Goal: Transaction & Acquisition: Purchase product/service

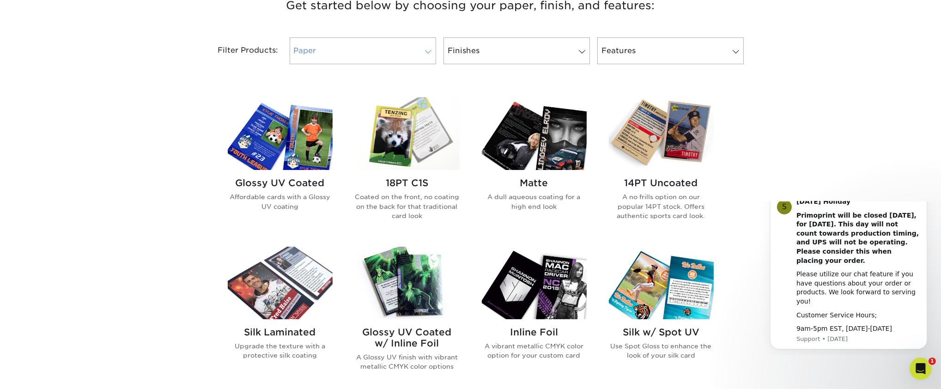
scroll to position [462, 0]
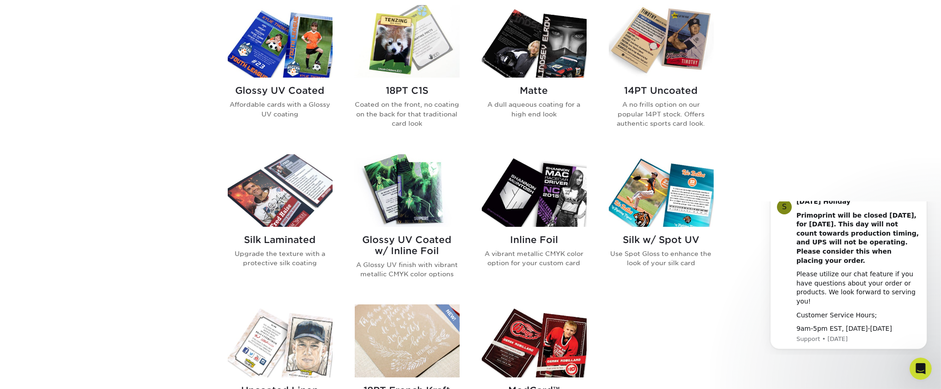
click at [549, 184] on img at bounding box center [534, 190] width 105 height 73
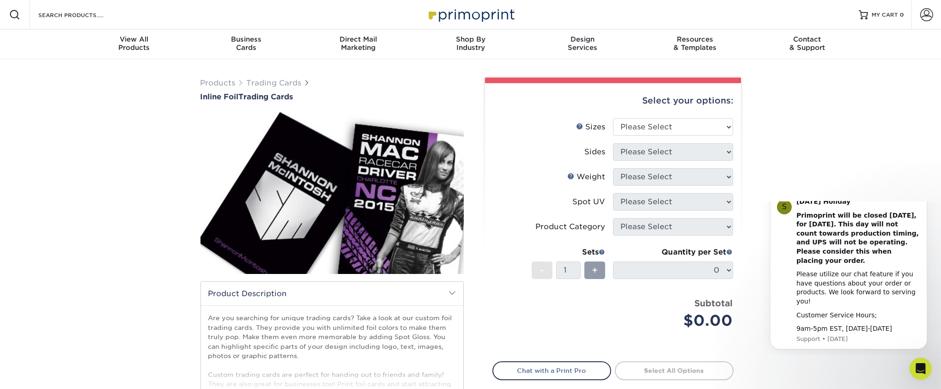
scroll to position [46, 0]
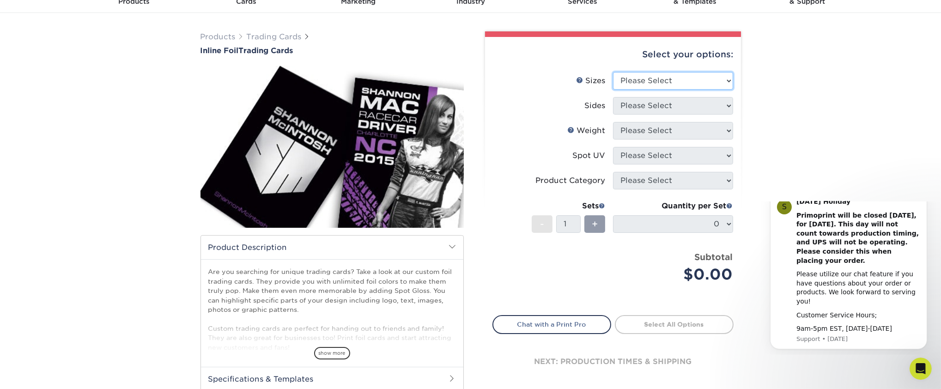
click at [681, 81] on select "Please Select 2.5" x 3.5"" at bounding box center [673, 81] width 120 height 18
select select "2.50x3.50"
click at [613, 72] on select "Please Select 2.5" x 3.5"" at bounding box center [673, 81] width 120 height 18
click at [681, 108] on select "Please Select Print Both Sides - Foil Back Only Print Both Sides - Foil Both Si…" at bounding box center [673, 106] width 120 height 18
select select "34527644-b4fd-4ffb-9092-1318eefcd9d9"
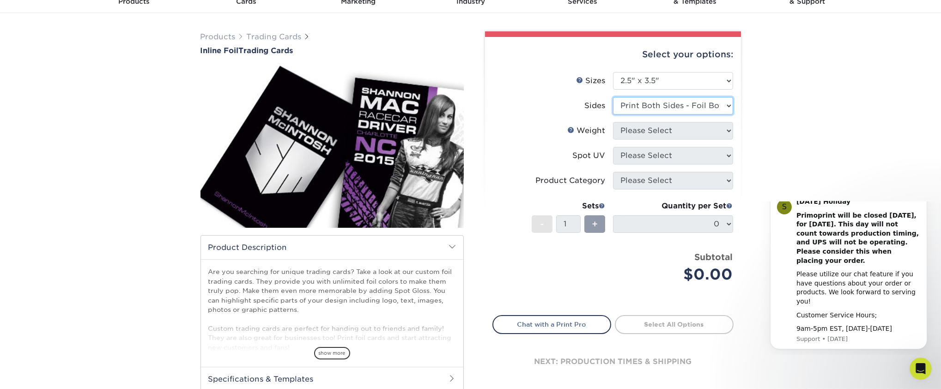
click at [613, 97] on select "Please Select Print Both Sides - Foil Back Only Print Both Sides - Foil Both Si…" at bounding box center [673, 106] width 120 height 18
click at [710, 131] on select "Please Select 16PT" at bounding box center [673, 131] width 120 height 18
select select "16PT"
click at [613, 122] on select "Please Select 16PT" at bounding box center [673, 131] width 120 height 18
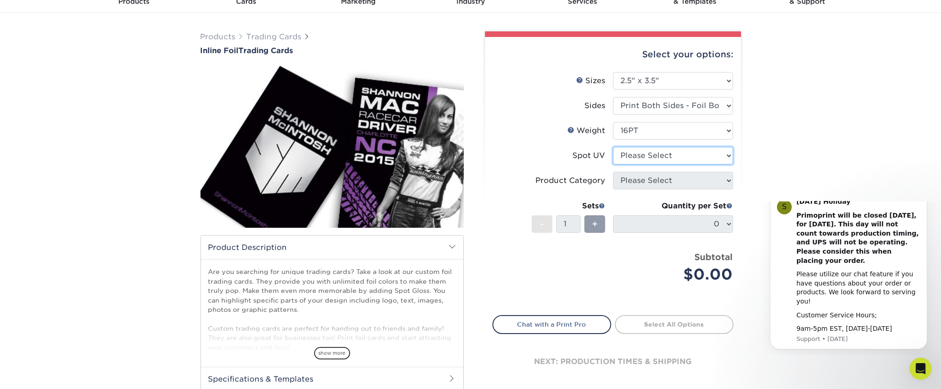
click at [684, 158] on select "Please Select No Spot UV Front and Back (Both Sides) Front Only Back Only" at bounding box center [673, 156] width 120 height 18
select select "3"
click at [613, 147] on select "Please Select No Spot UV Front and Back (Both Sides) Front Only Back Only" at bounding box center [673, 156] width 120 height 18
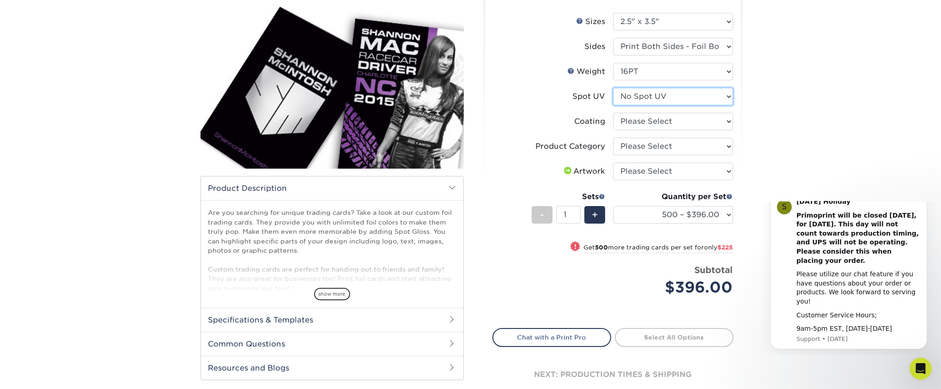
scroll to position [92, 0]
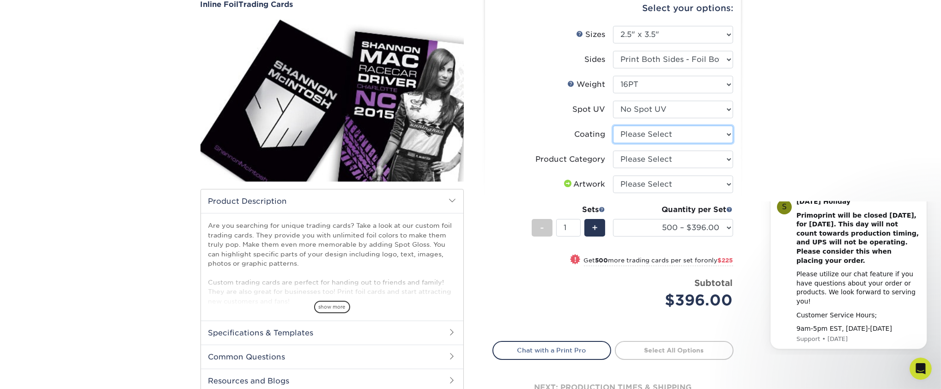
click at [723, 134] on select at bounding box center [673, 135] width 120 height 18
select select "3e7618de-abca-4bda-9f97-8b9129e913d8"
click at [613, 126] on select at bounding box center [673, 135] width 120 height 18
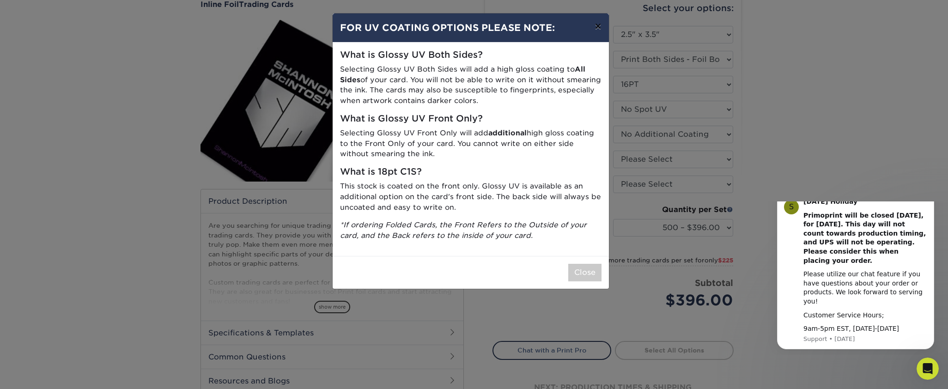
click at [593, 27] on button "×" at bounding box center [597, 26] width 21 height 26
